Goal: Transaction & Acquisition: Purchase product/service

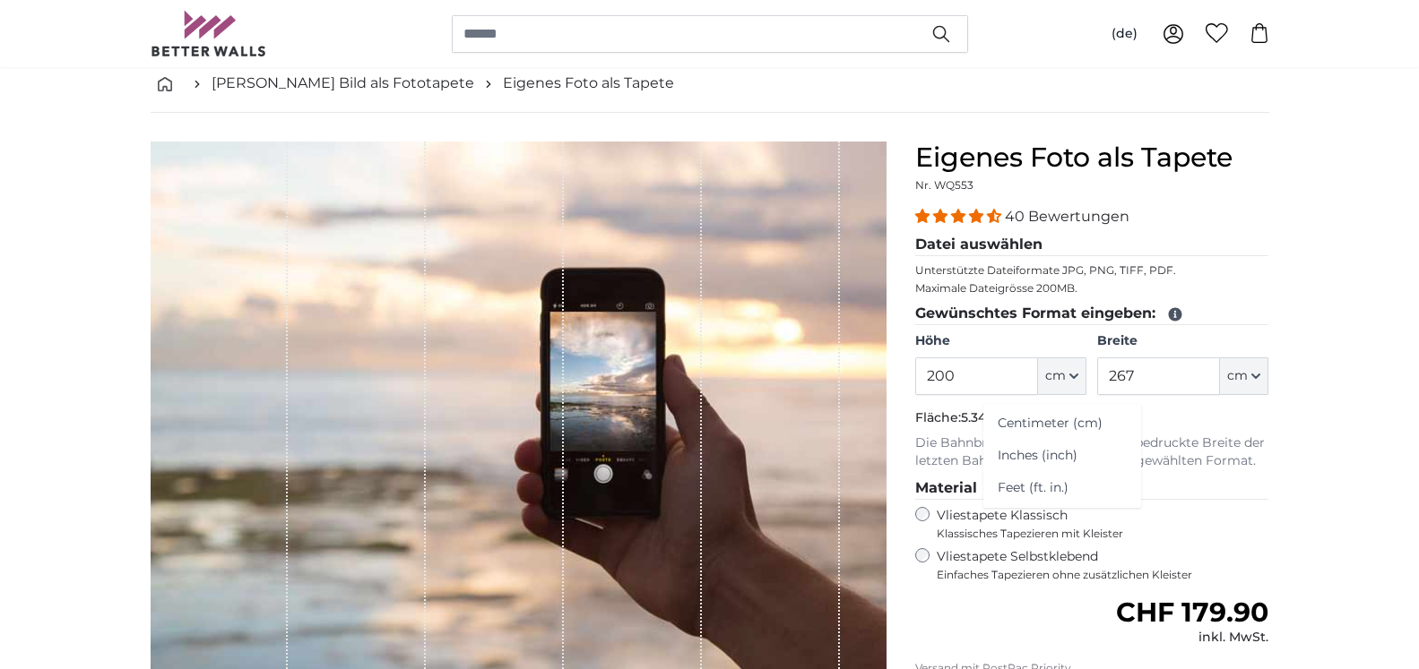
scroll to position [91, 0]
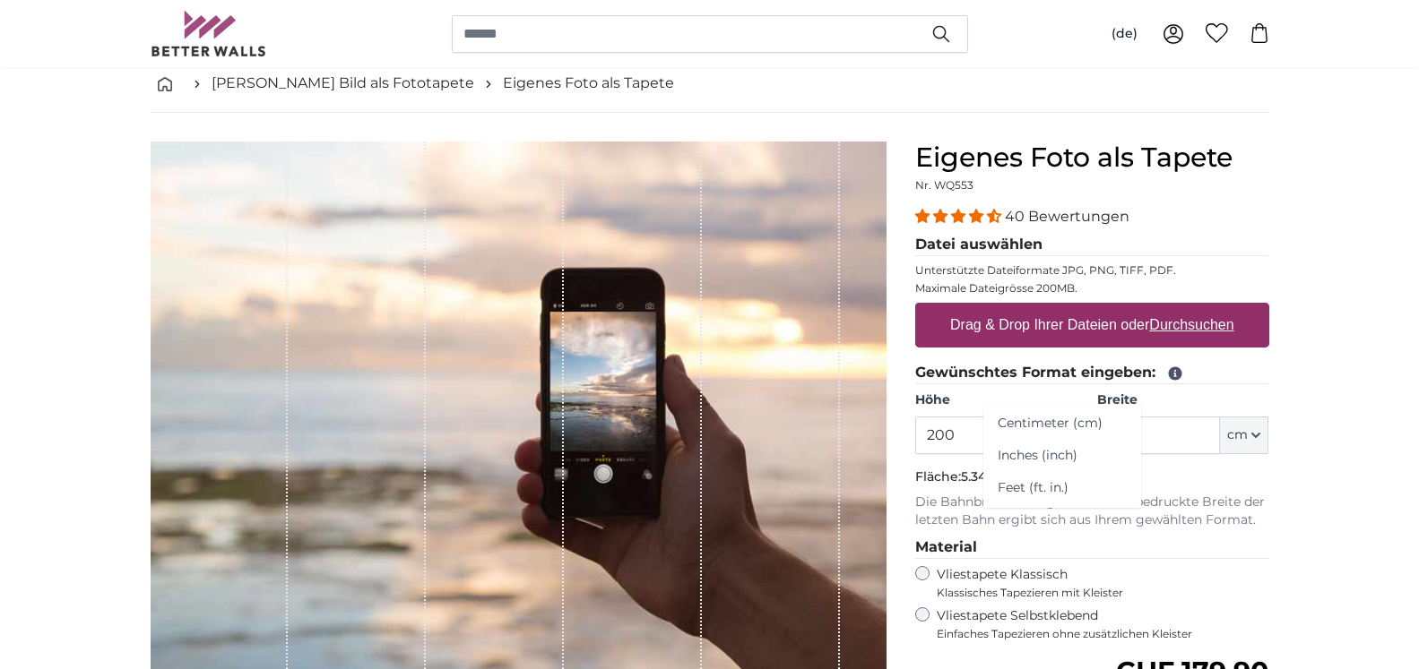
click at [945, 435] on input "200" at bounding box center [976, 436] width 123 height 38
type input "250"
drag, startPoint x: 1148, startPoint y: 427, endPoint x: 1100, endPoint y: 425, distance: 48.4
click at [1100, 425] on input "267" at bounding box center [1158, 436] width 123 height 38
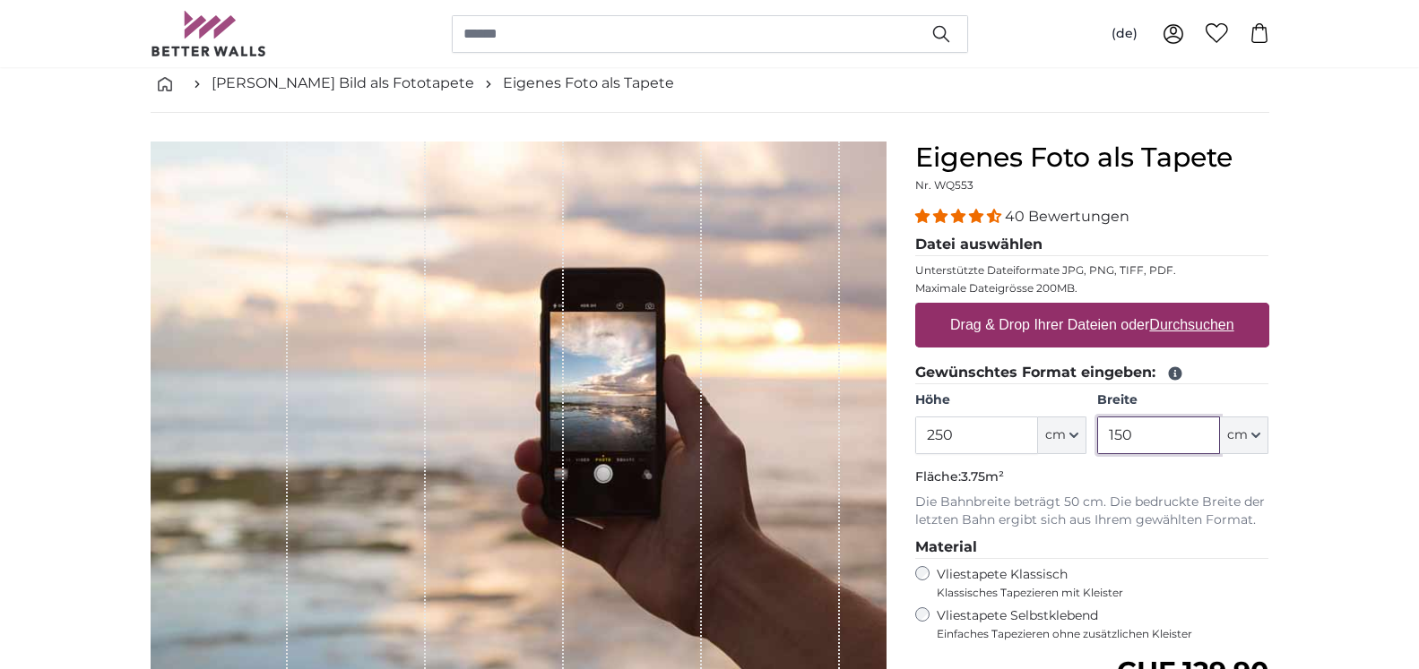
type input "150"
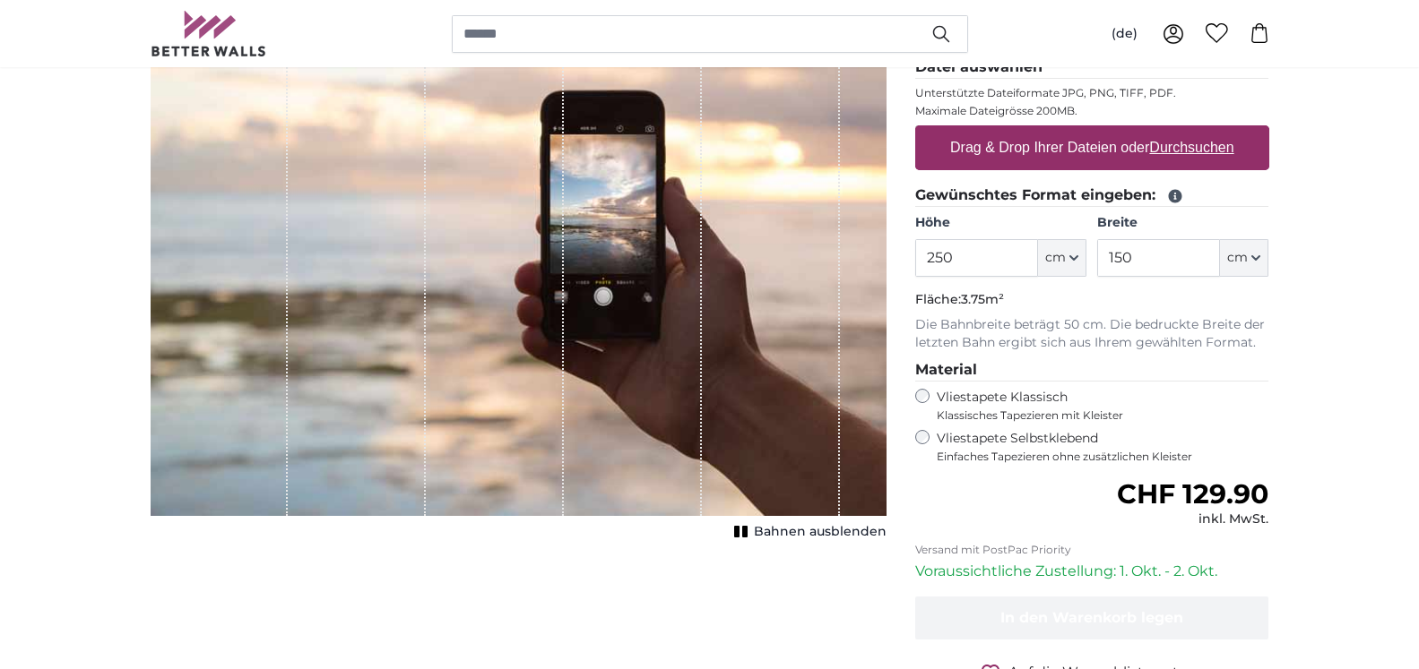
scroll to position [274, 0]
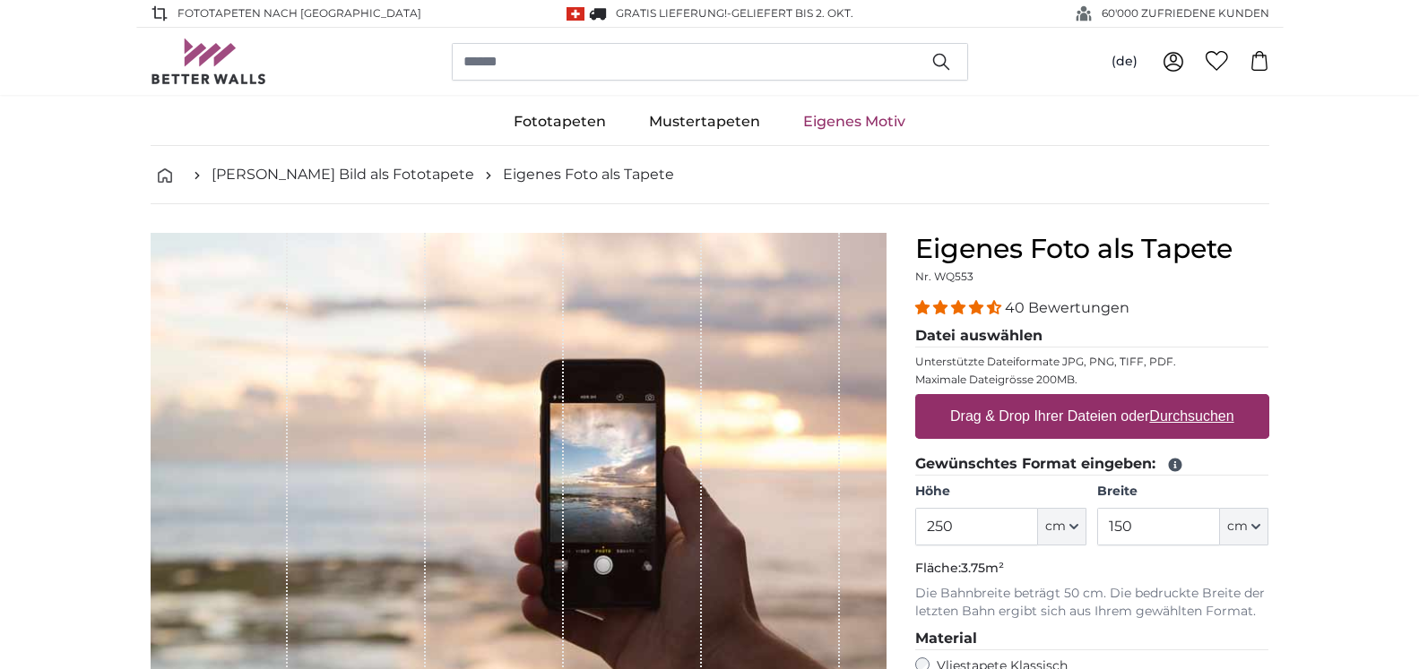
click at [987, 306] on span "4.38 stars" at bounding box center [994, 307] width 14 height 14
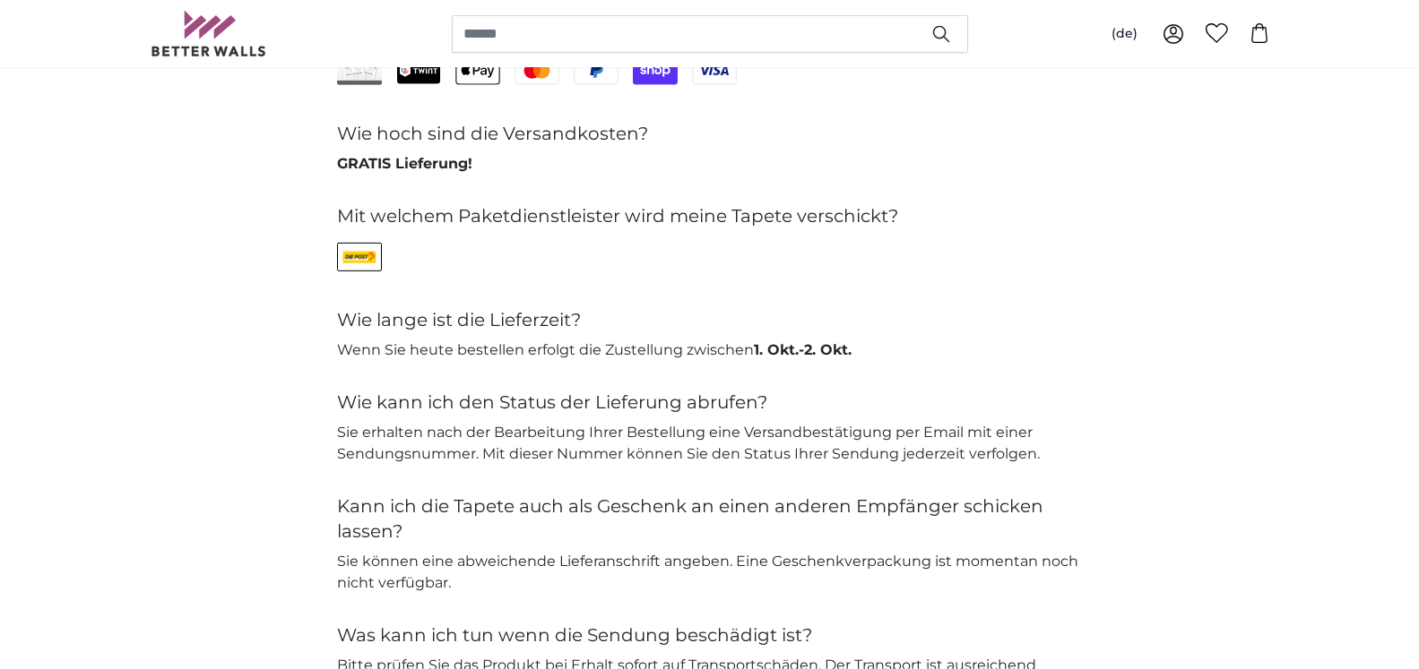
scroll to position [4320, 0]
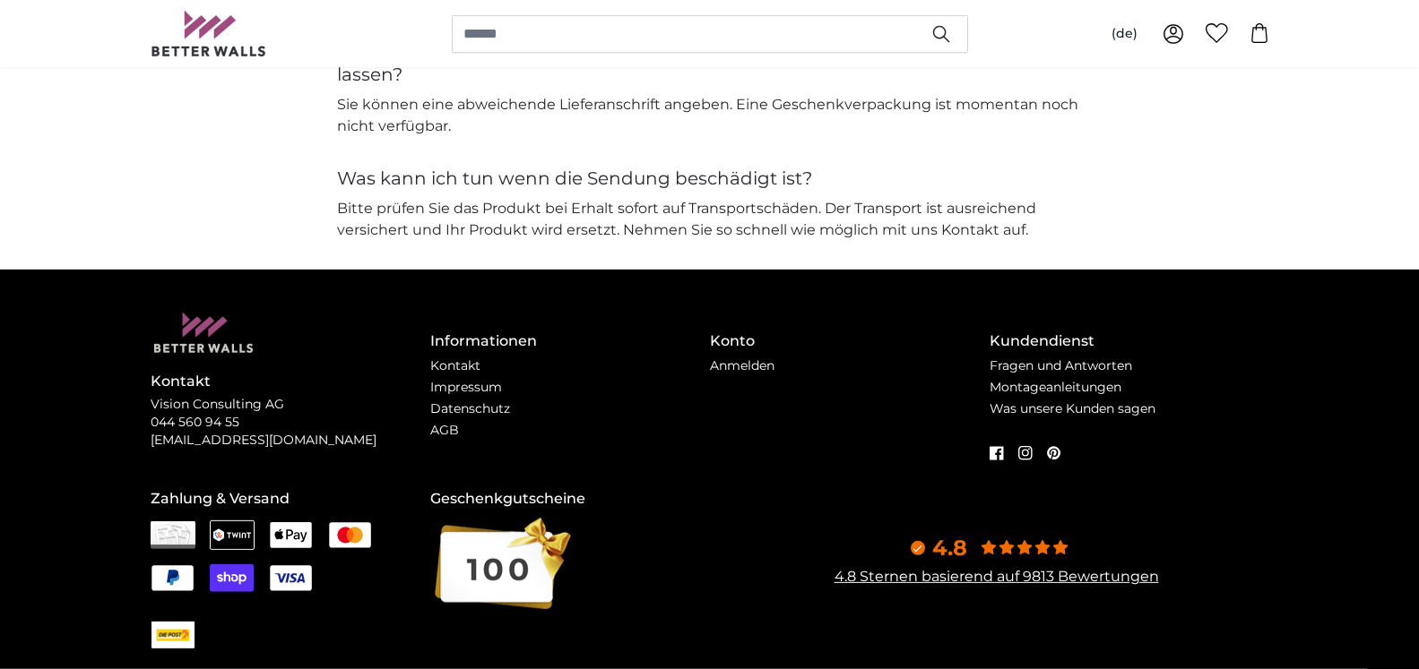
click at [472, 398] on li "Impressum" at bounding box center [570, 388] width 280 height 22
click at [477, 393] on link "Impressum" at bounding box center [466, 387] width 72 height 16
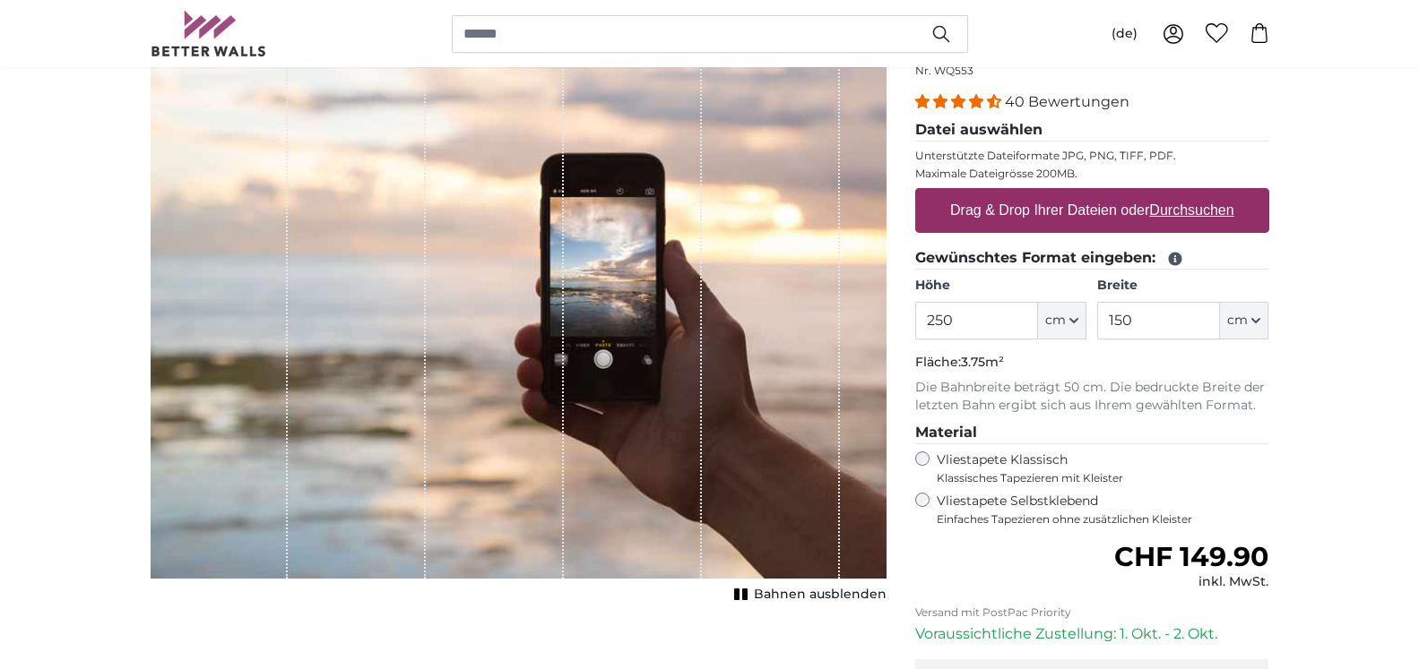
scroll to position [207, 0]
